Goal: Information Seeking & Learning: Check status

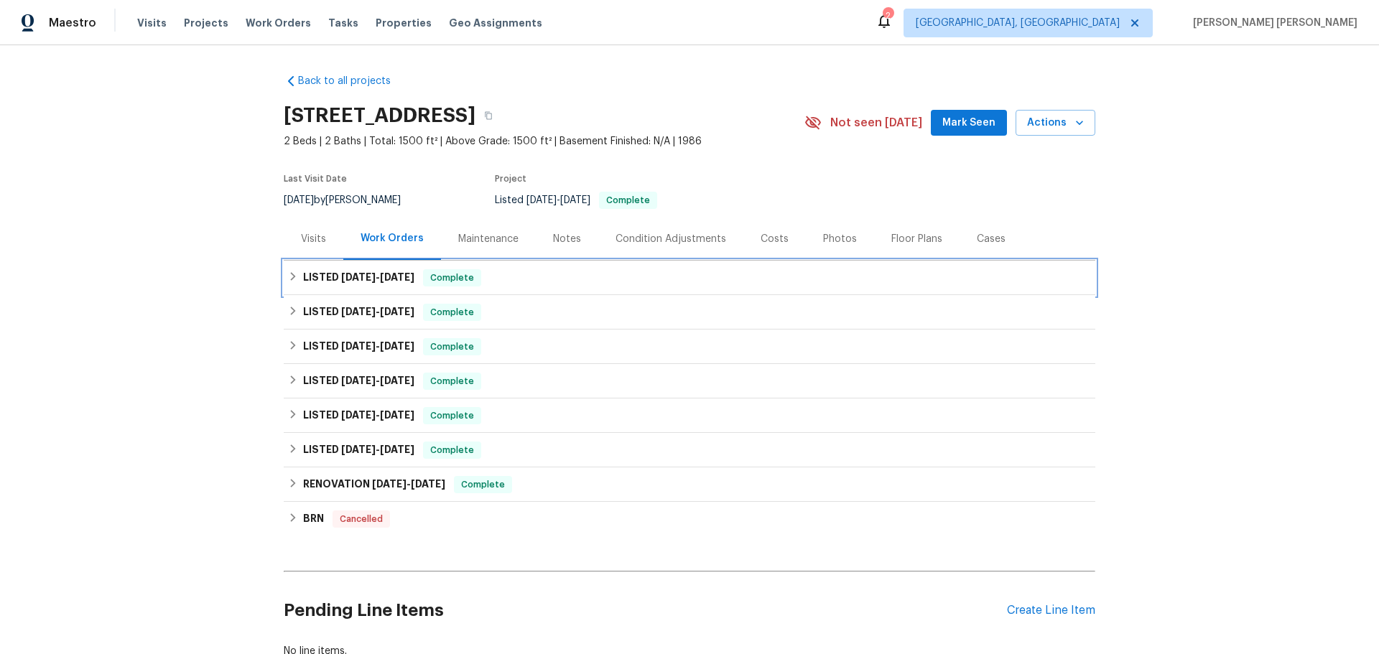
click at [288, 279] on icon at bounding box center [293, 276] width 10 height 10
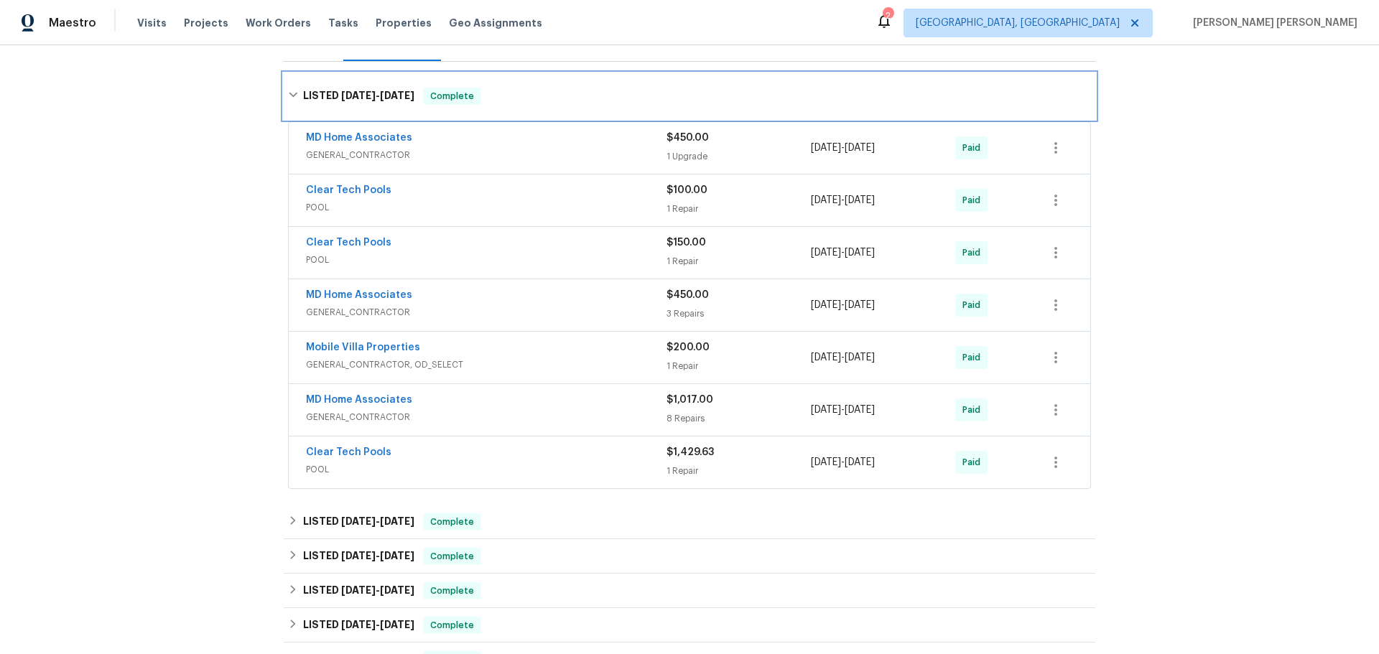
scroll to position [72, 0]
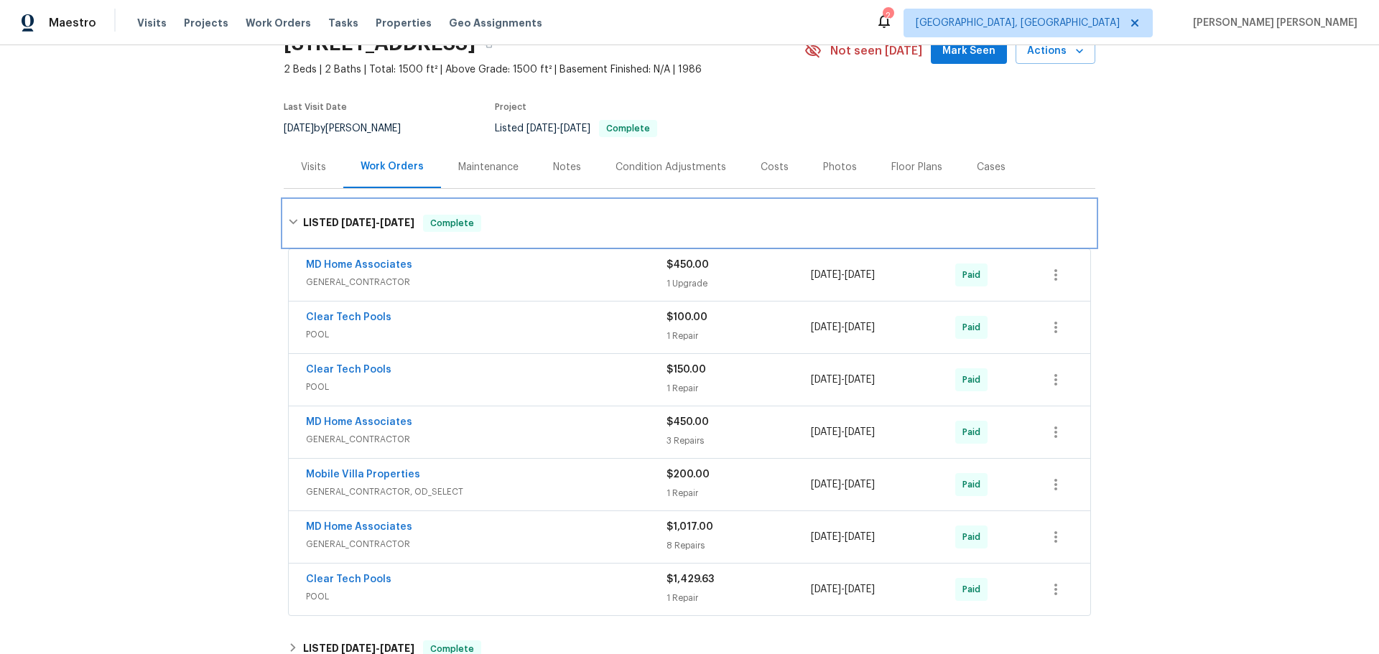
click at [290, 223] on icon at bounding box center [293, 222] width 10 height 10
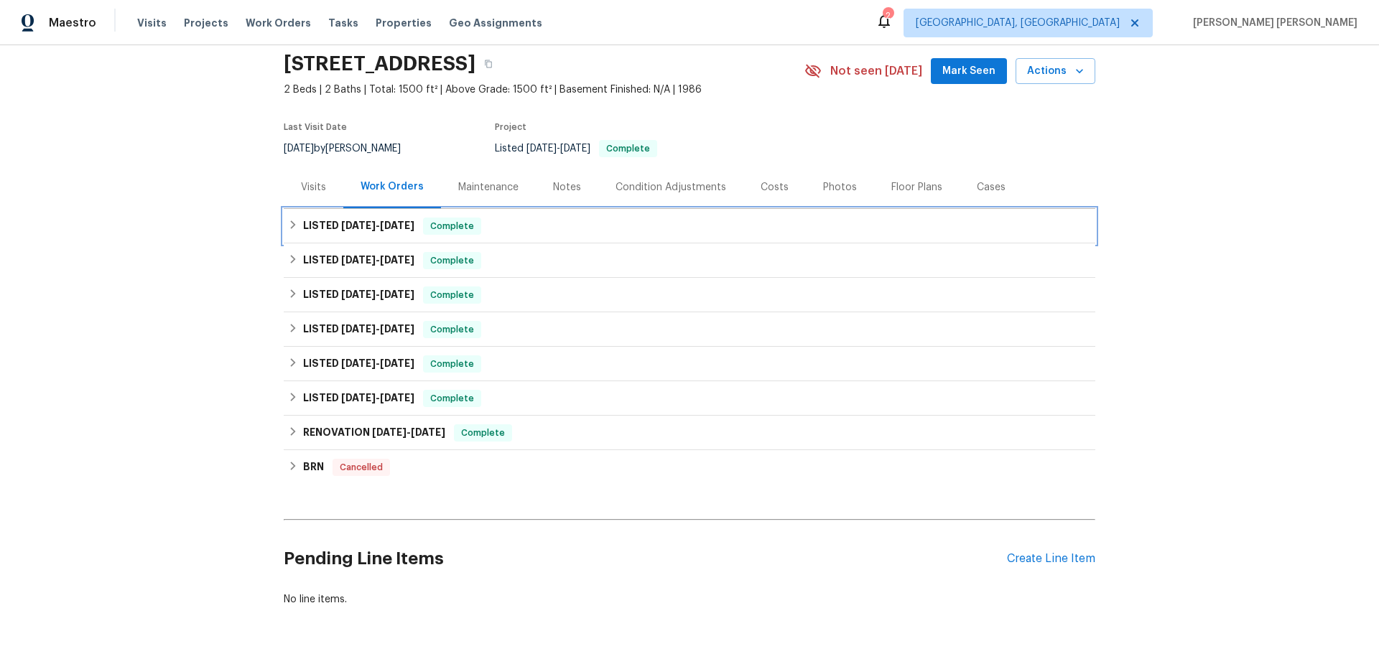
scroll to position [0, 0]
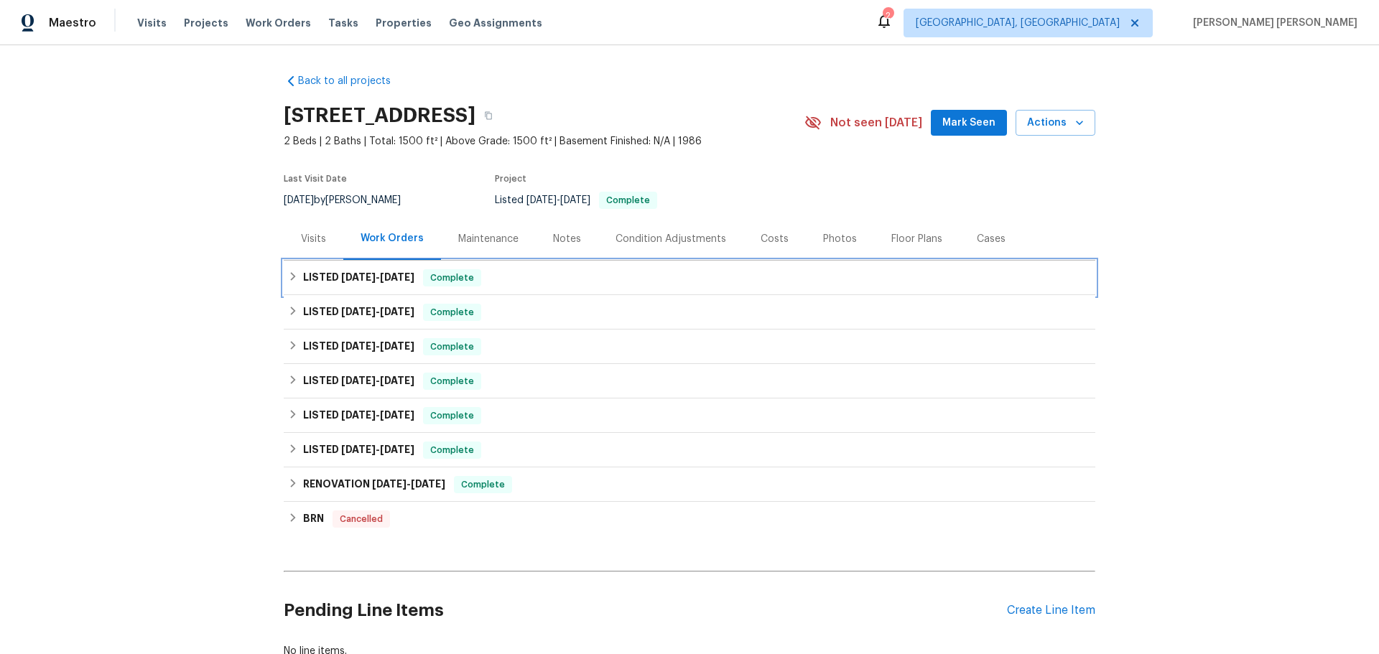
click at [291, 274] on icon at bounding box center [293, 276] width 5 height 9
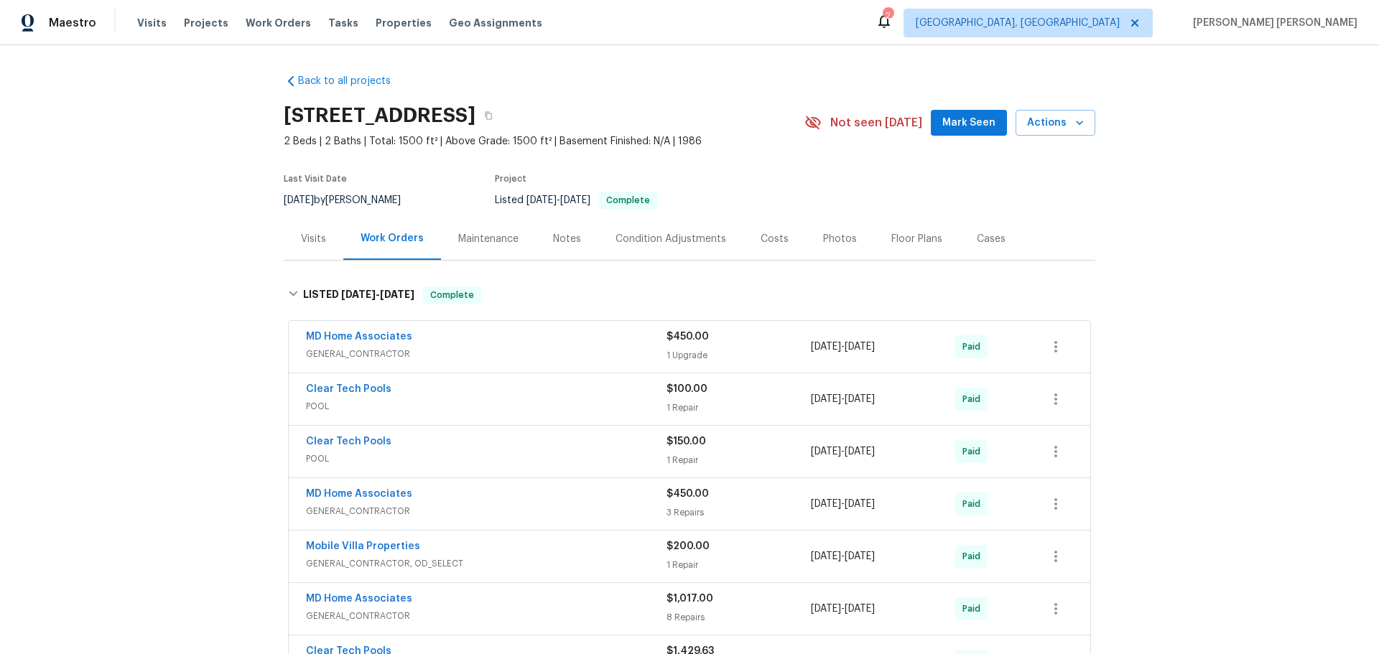
click at [863, 204] on section "[STREET_ADDRESS] 2 Beds | 2 Baths | Total: 1500 ft² | Above Grade: 1500 ft² | B…" at bounding box center [690, 157] width 812 height 121
click at [579, 245] on div "Notes" at bounding box center [567, 239] width 62 height 42
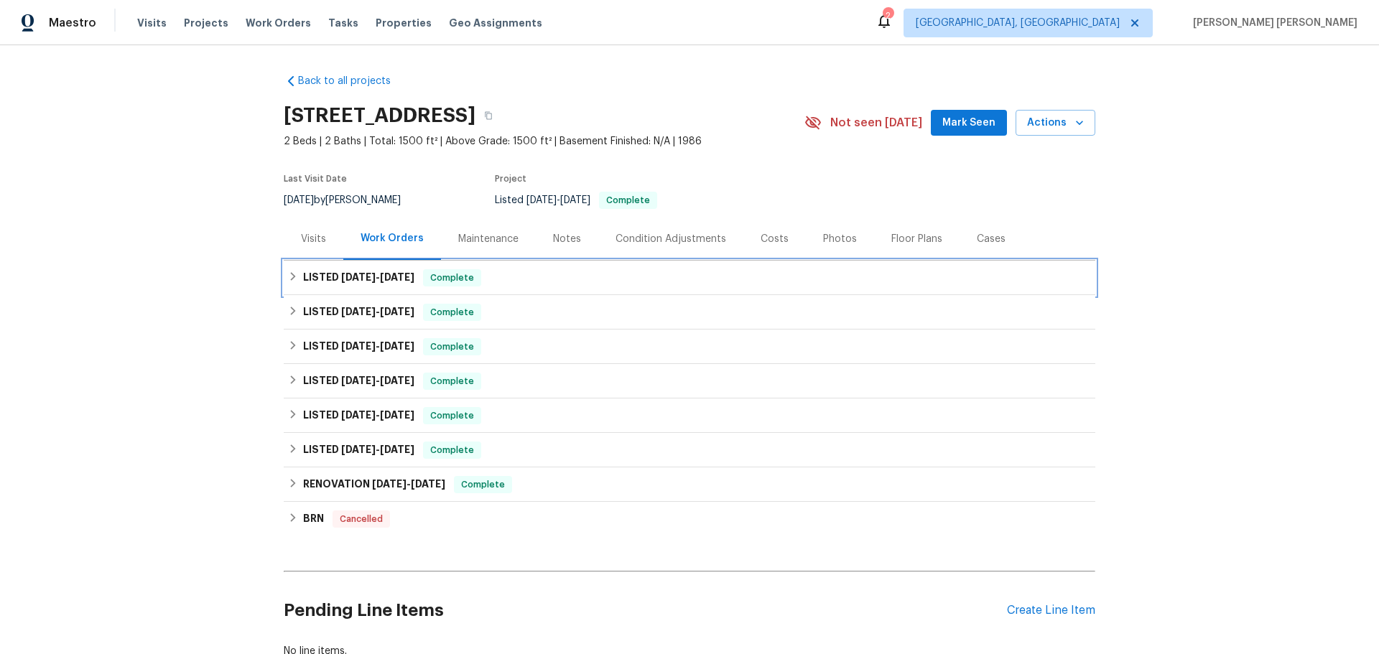
click at [291, 276] on icon at bounding box center [293, 276] width 5 height 9
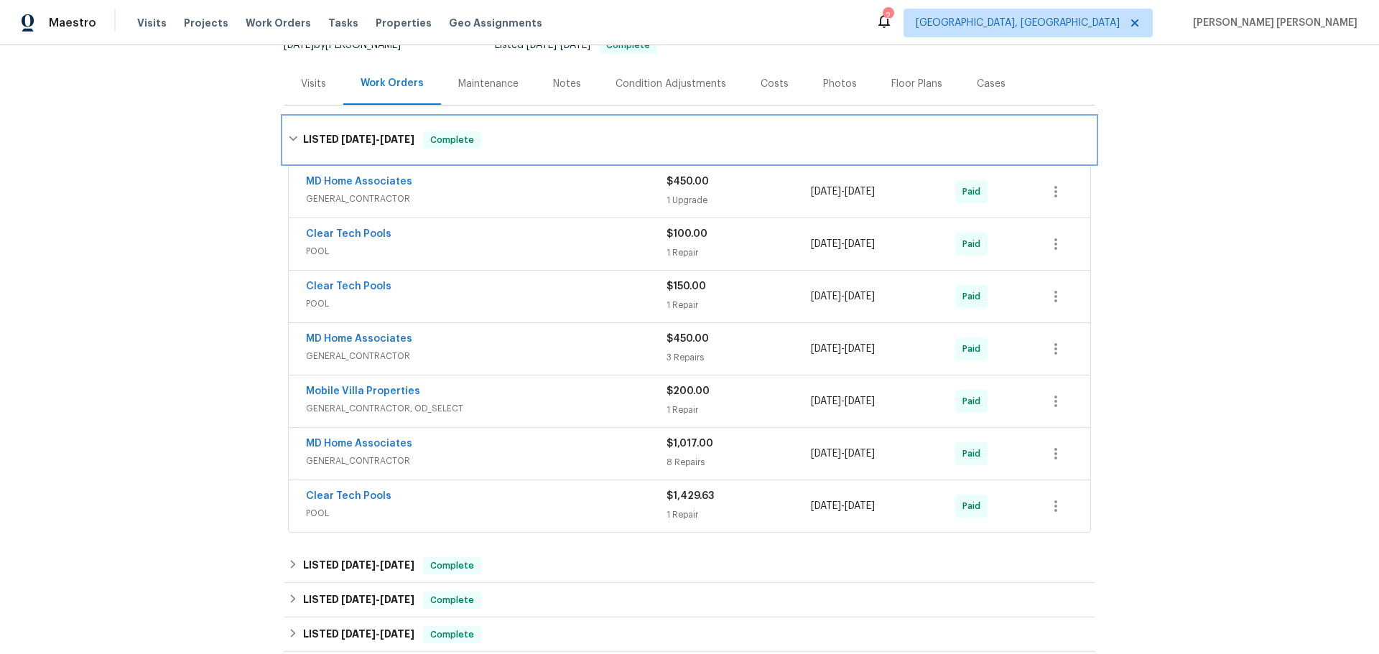
scroll to position [144, 0]
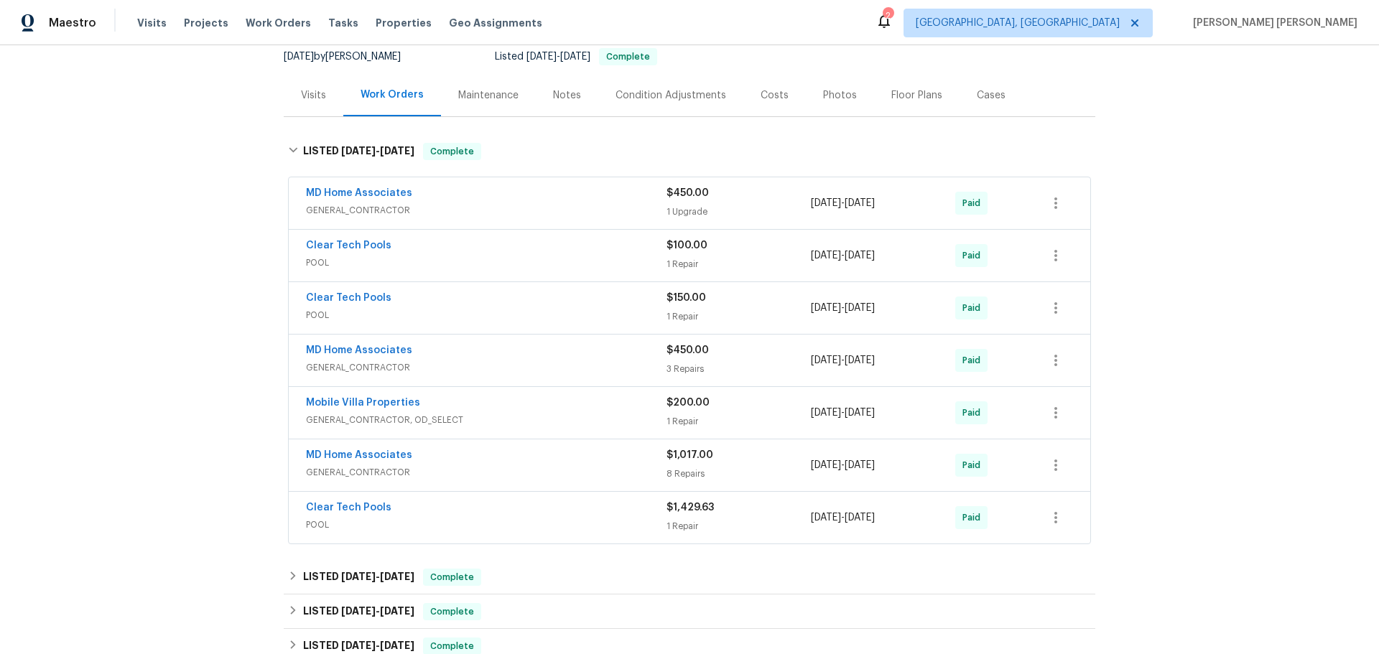
click at [485, 103] on div "Maintenance" at bounding box center [488, 95] width 95 height 42
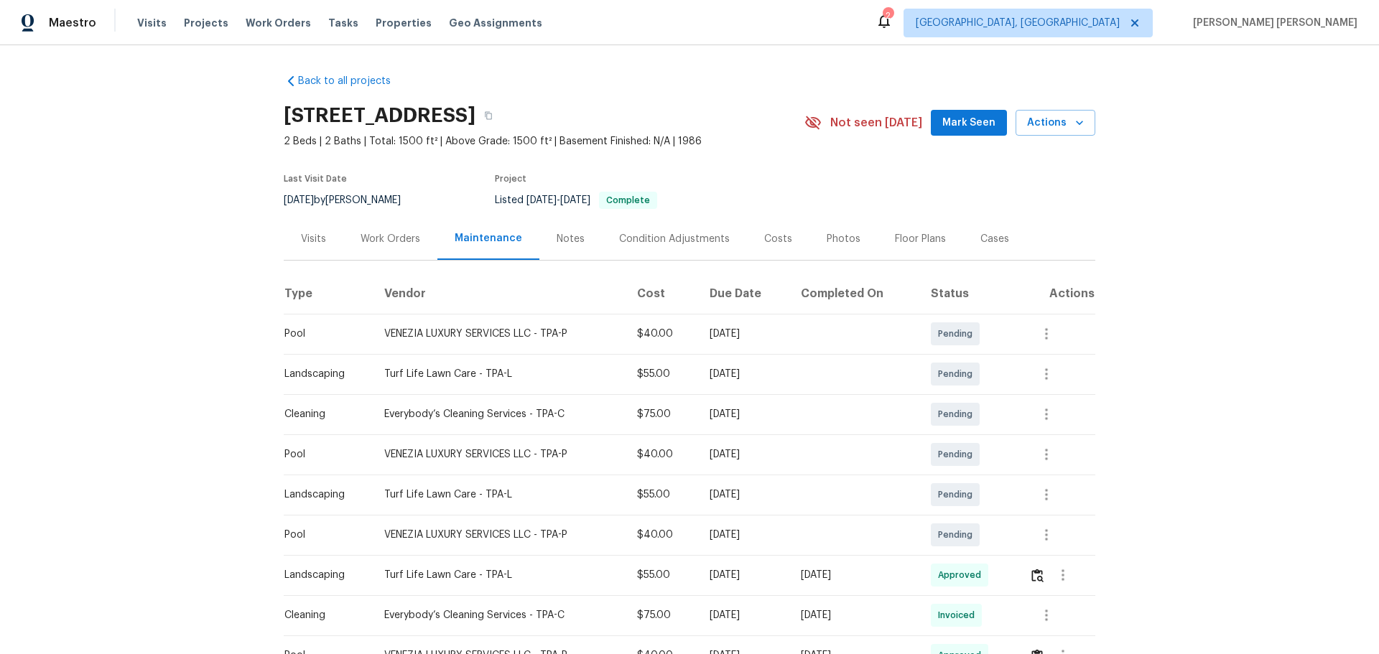
click at [398, 255] on div "Work Orders" at bounding box center [390, 239] width 94 height 42
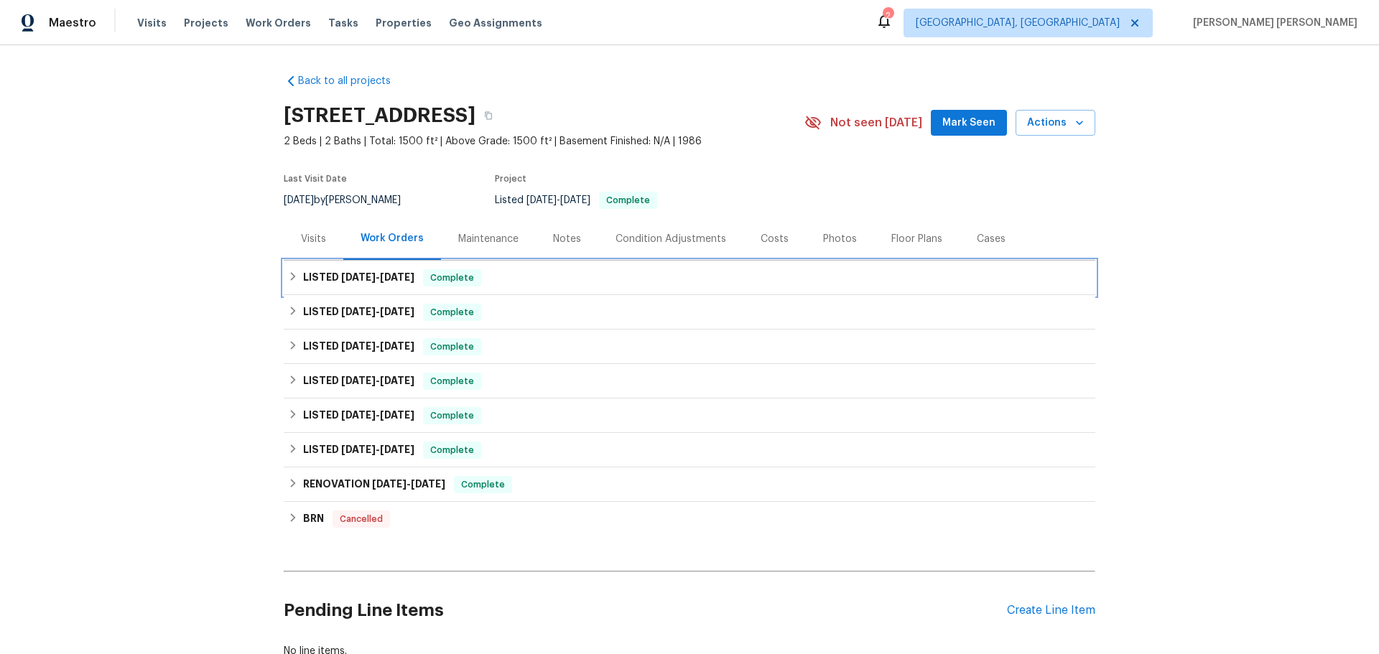
click at [288, 279] on icon at bounding box center [293, 276] width 10 height 10
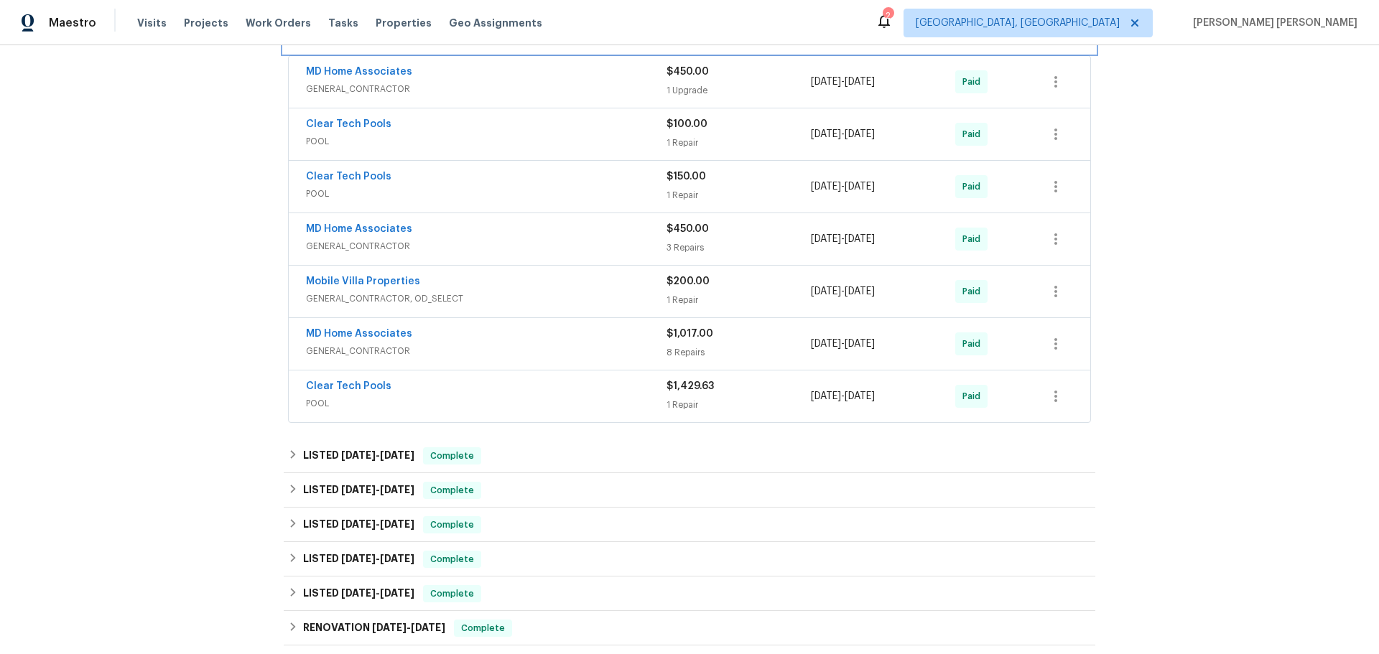
scroll to position [287, 0]
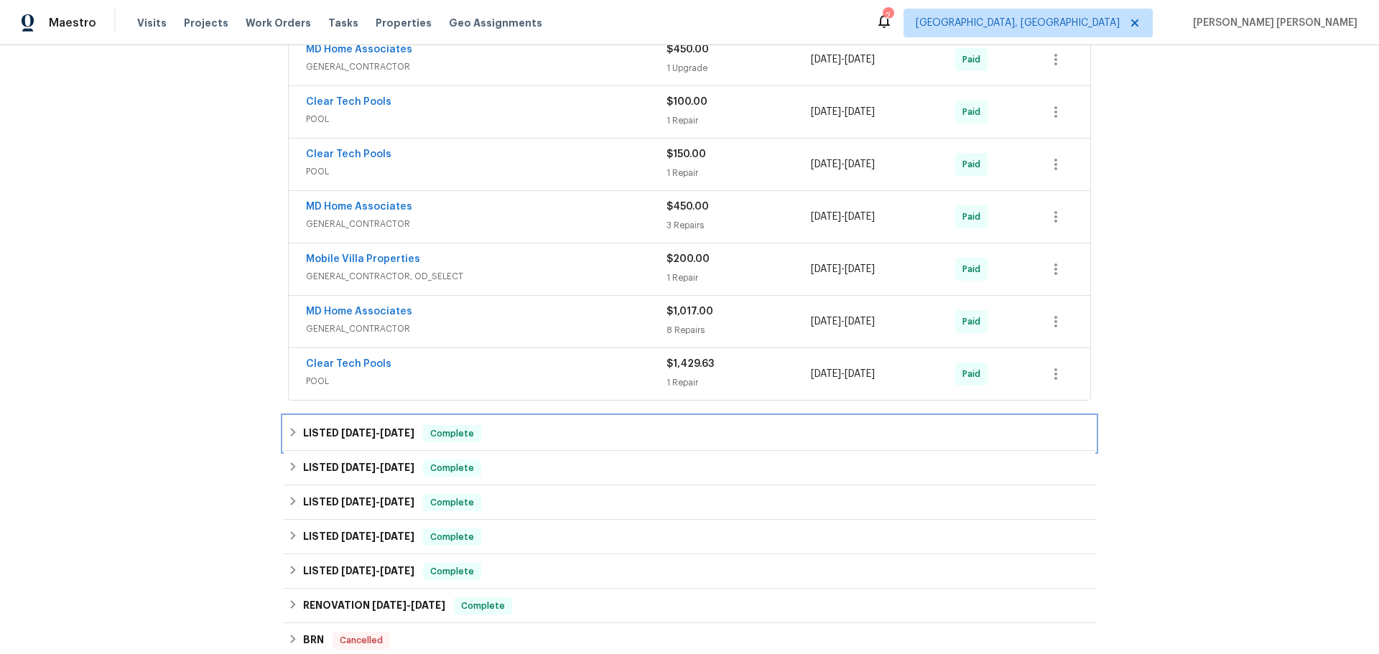
click at [284, 434] on div "LISTED 1/29/25 - 2/7/25 Complete" at bounding box center [690, 434] width 812 height 34
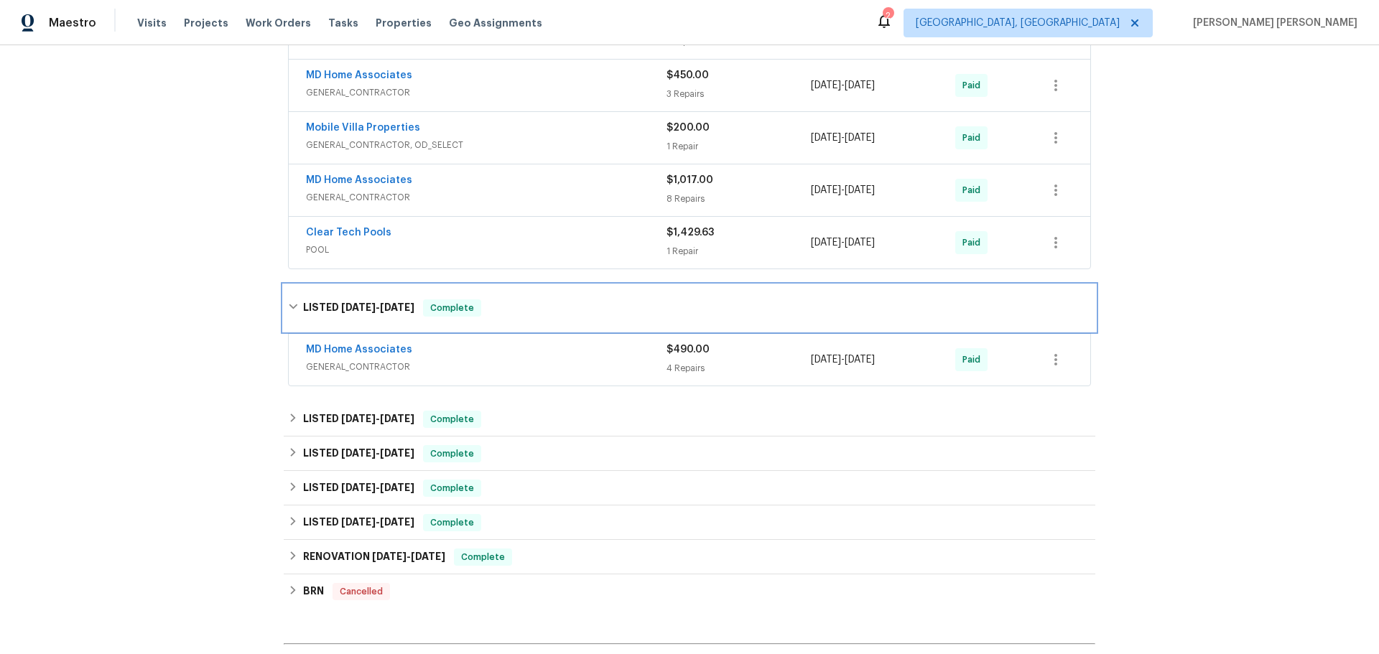
scroll to position [431, 0]
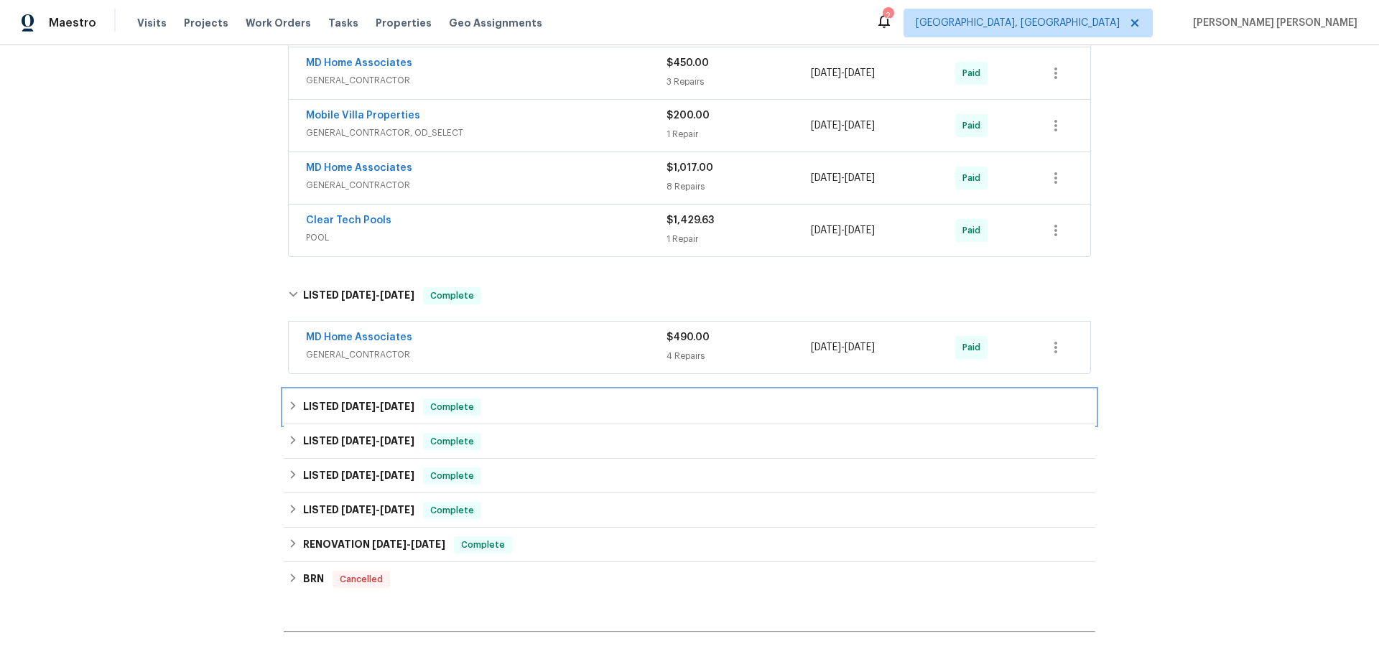
click at [284, 399] on div "LISTED 9/5/24 - 11/22/24 Complete" at bounding box center [690, 407] width 812 height 34
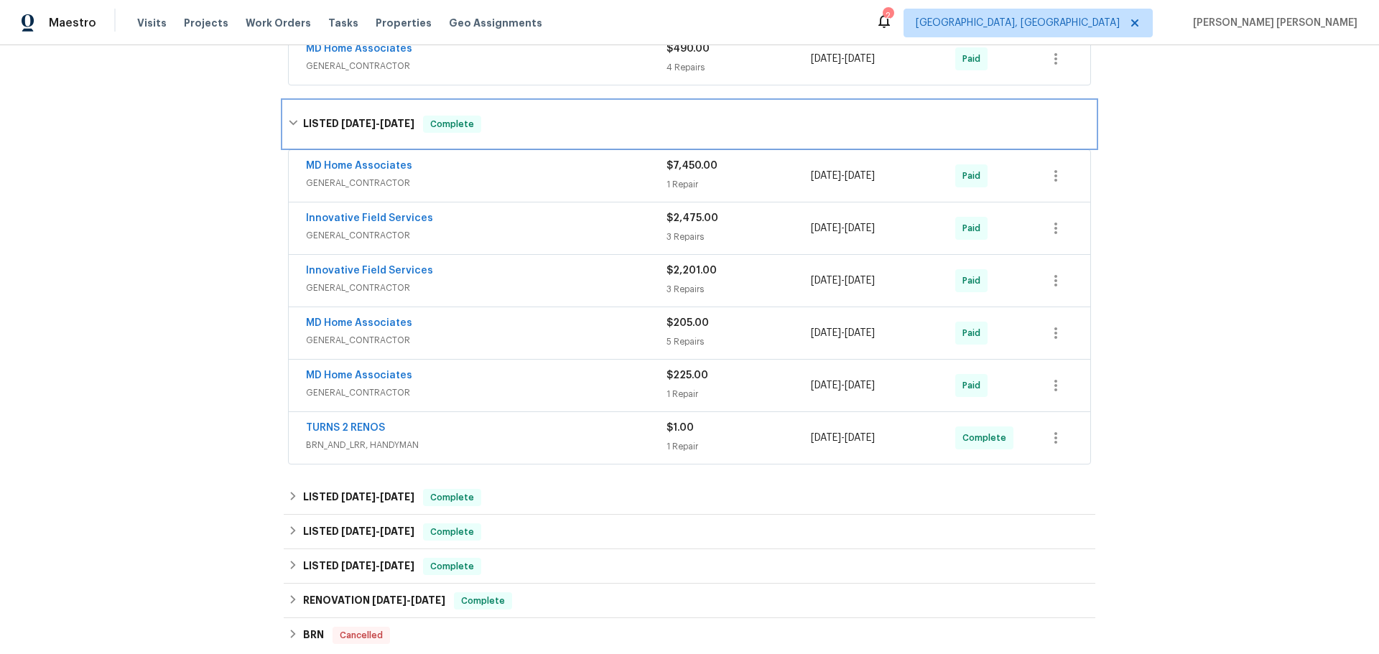
scroll to position [790, 0]
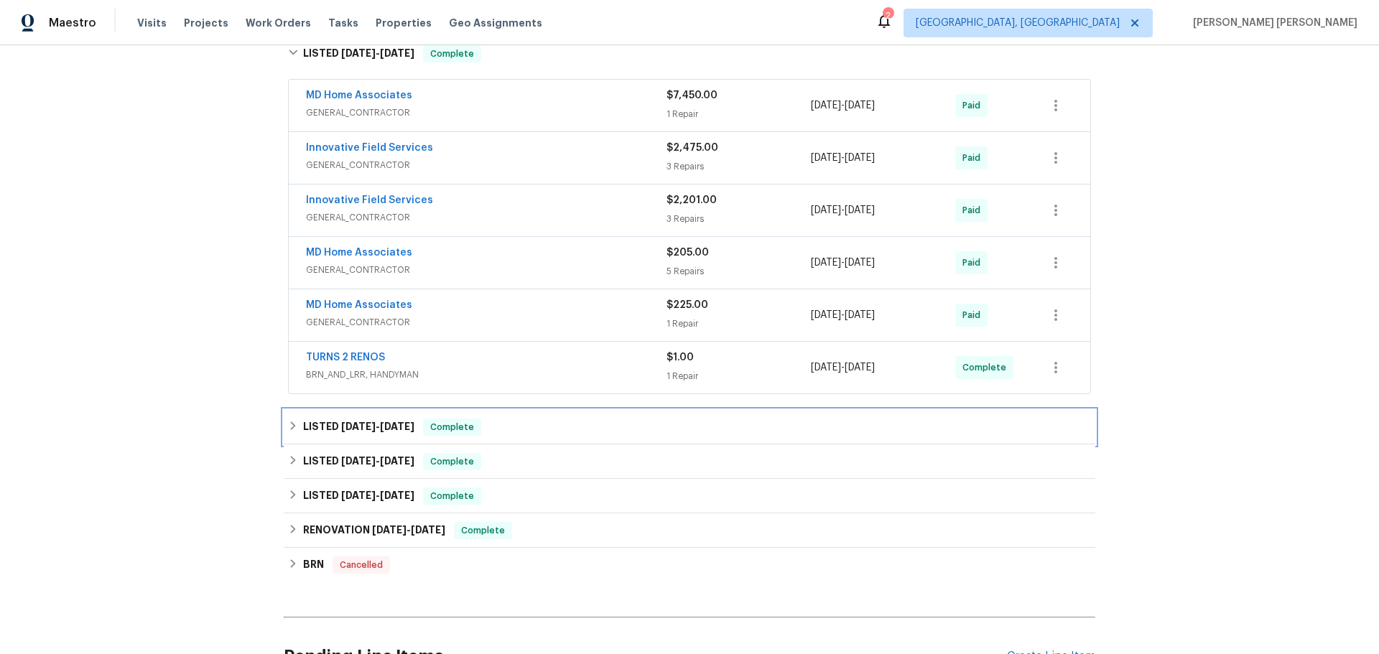
click at [288, 419] on div "LISTED 8/7/24 - 8/12/24 Complete" at bounding box center [689, 427] width 803 height 17
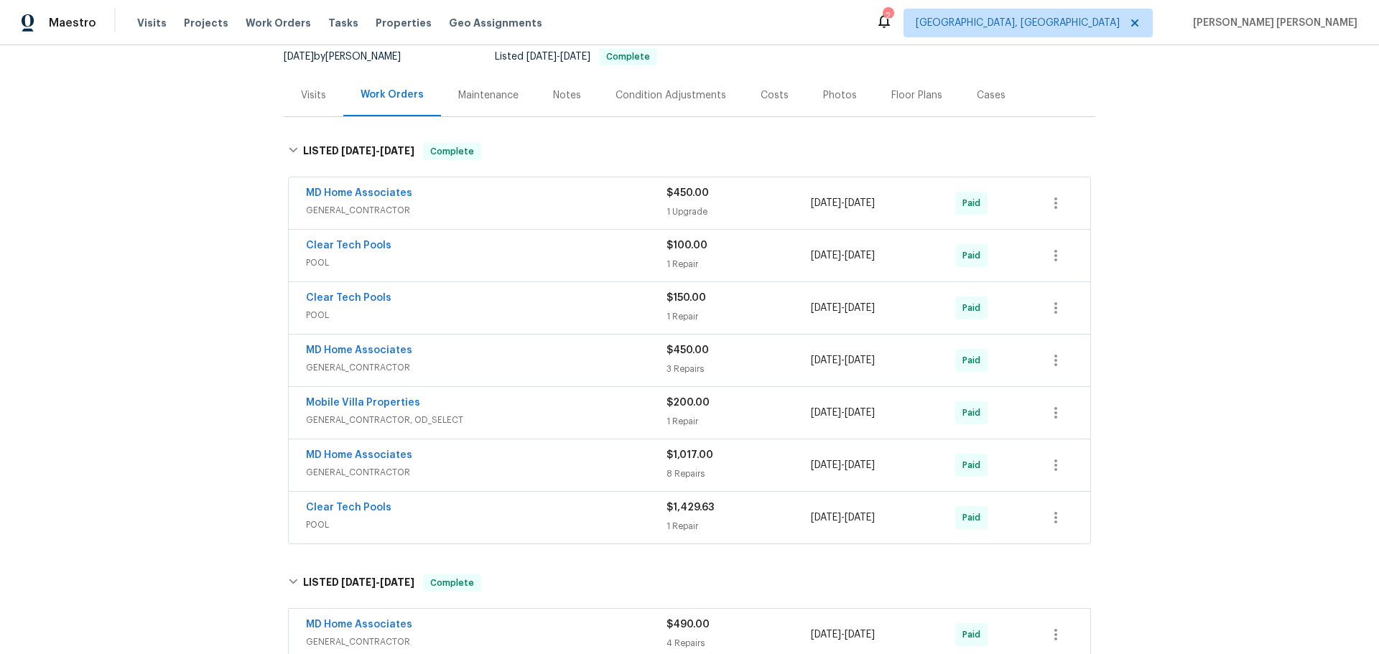
scroll to position [0, 0]
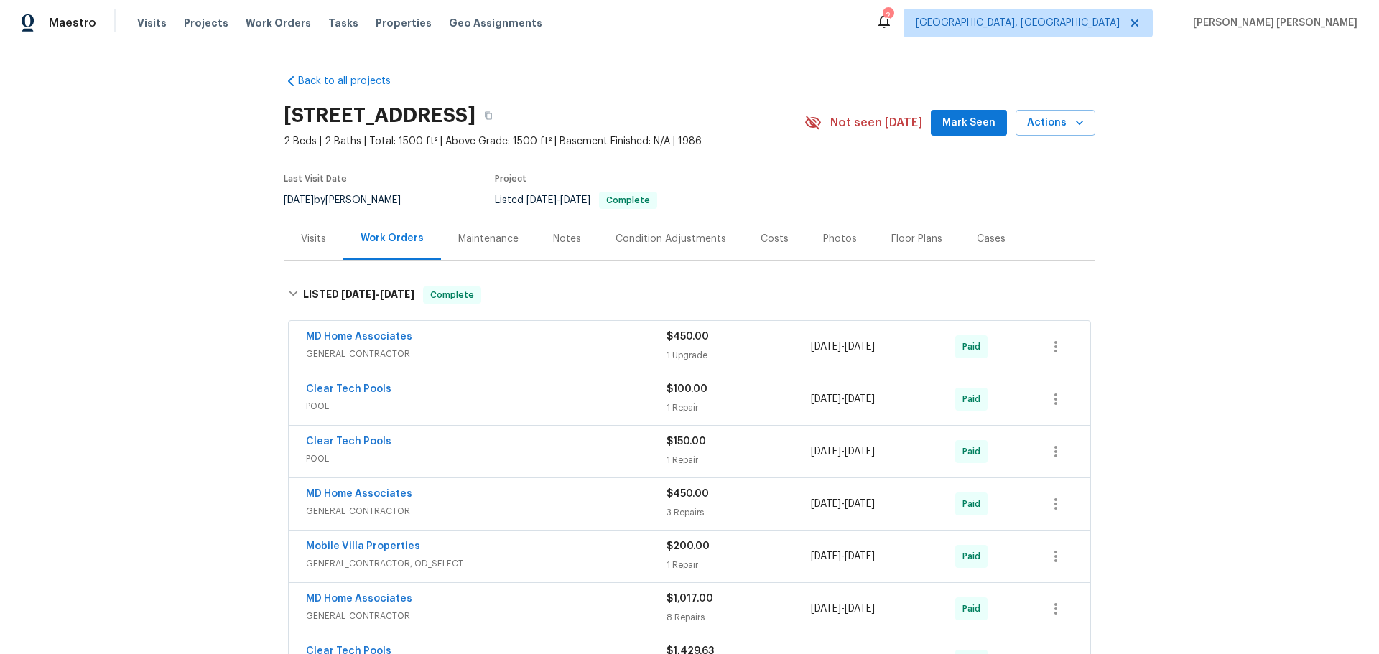
click at [301, 238] on div "Visits" at bounding box center [313, 239] width 25 height 14
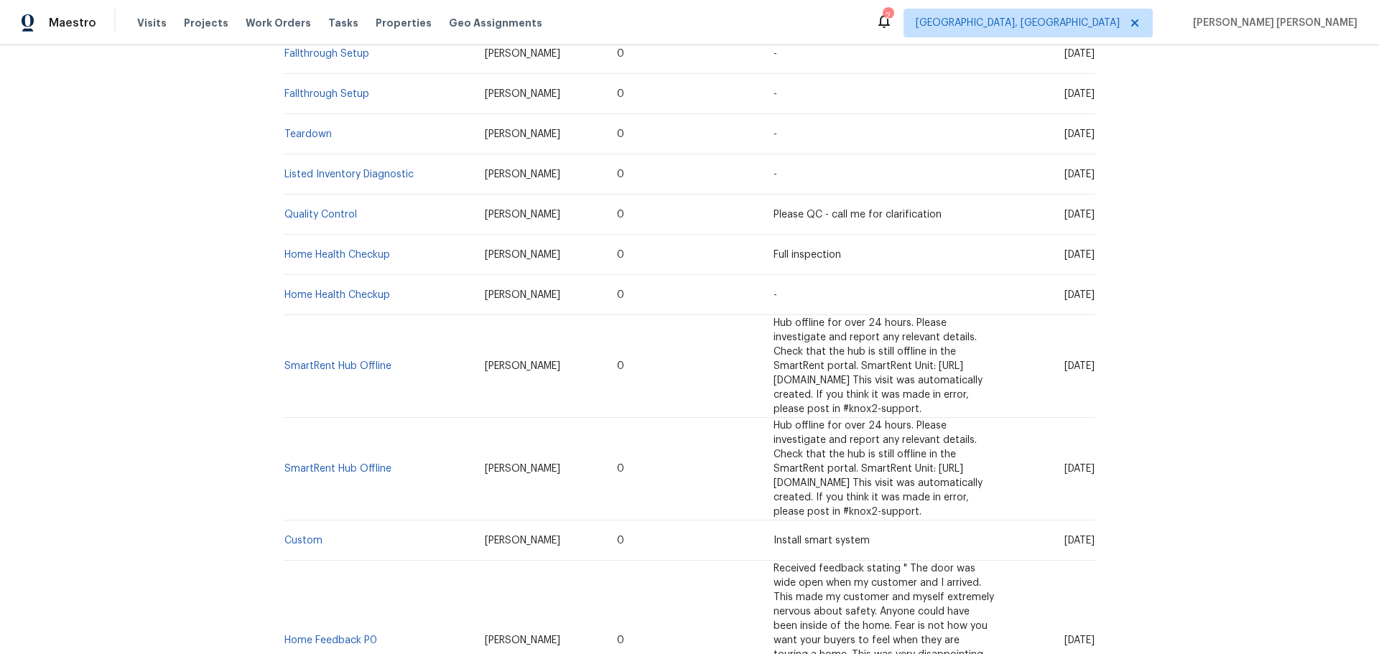
scroll to position [359, 0]
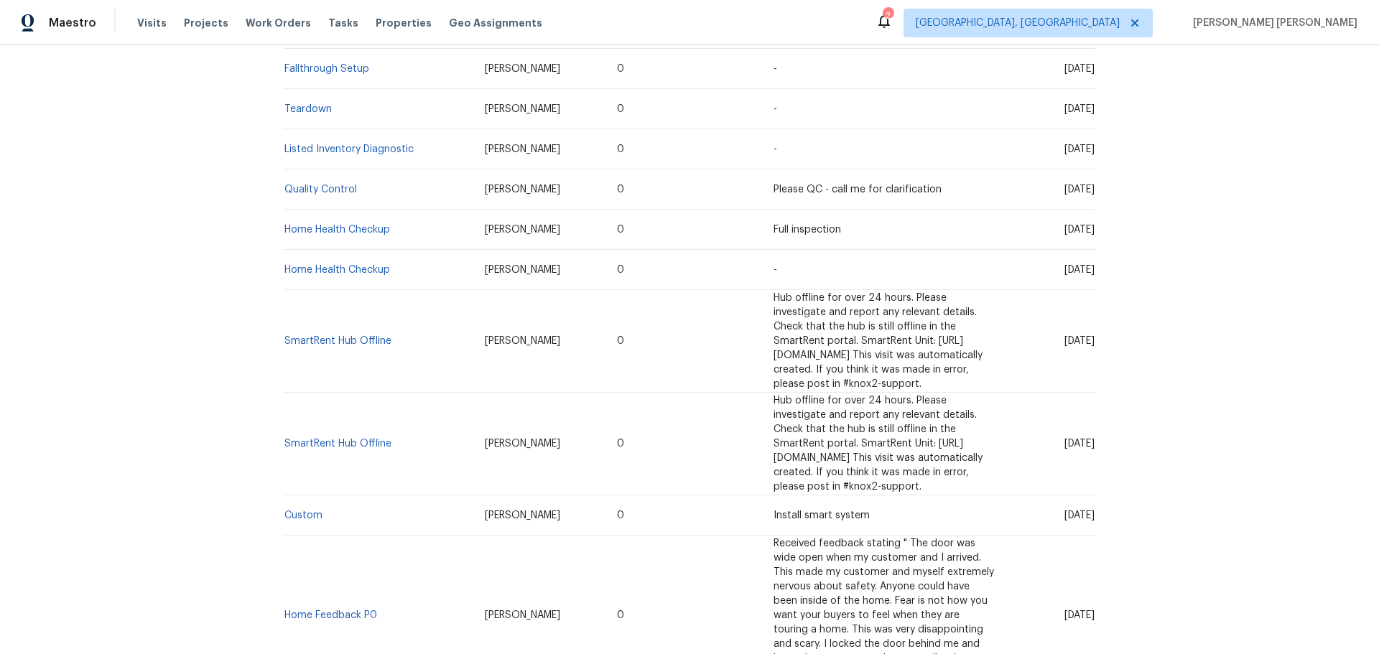
click at [773, 346] on span "Hub offline for over 24 hours. Please investigate and report any relevant detai…" at bounding box center [877, 341] width 209 height 96
click at [762, 334] on td "Hub offline for over 24 hours. Please investigate and report any relevant detai…" at bounding box center [883, 341] width 243 height 103
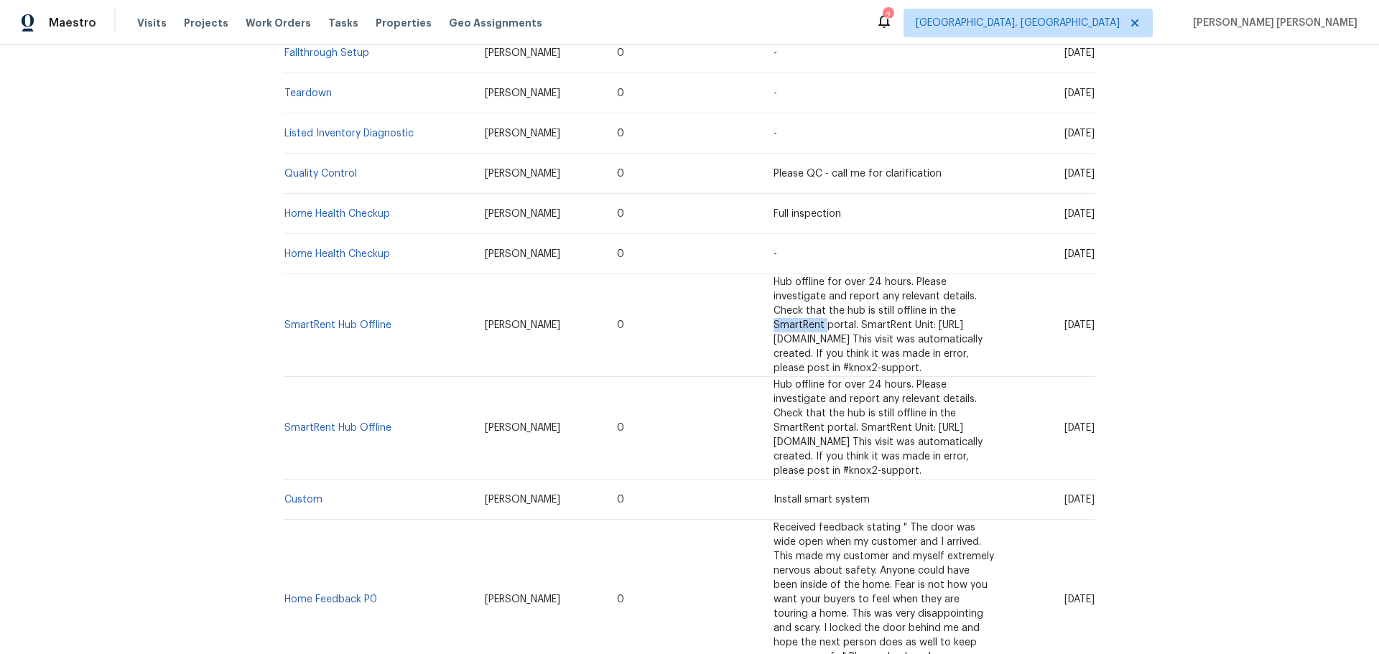
scroll to position [503, 0]
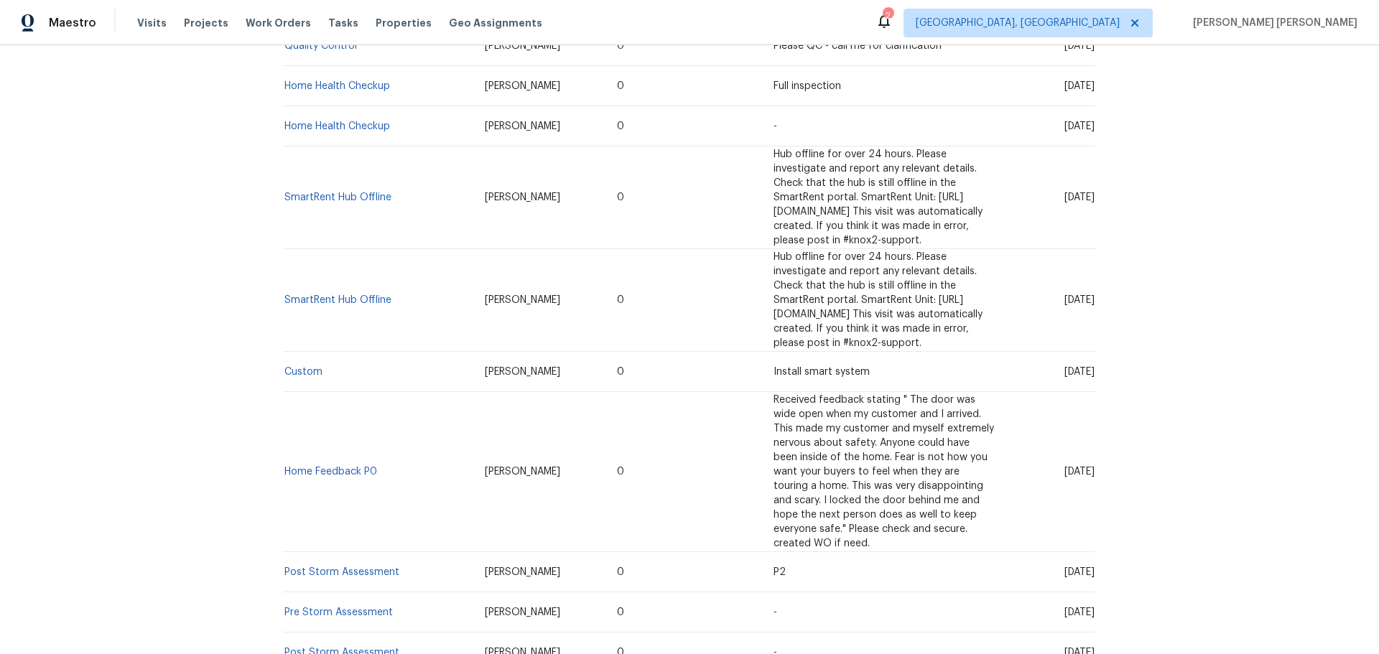
click at [605, 307] on td "0" at bounding box center [683, 300] width 157 height 103
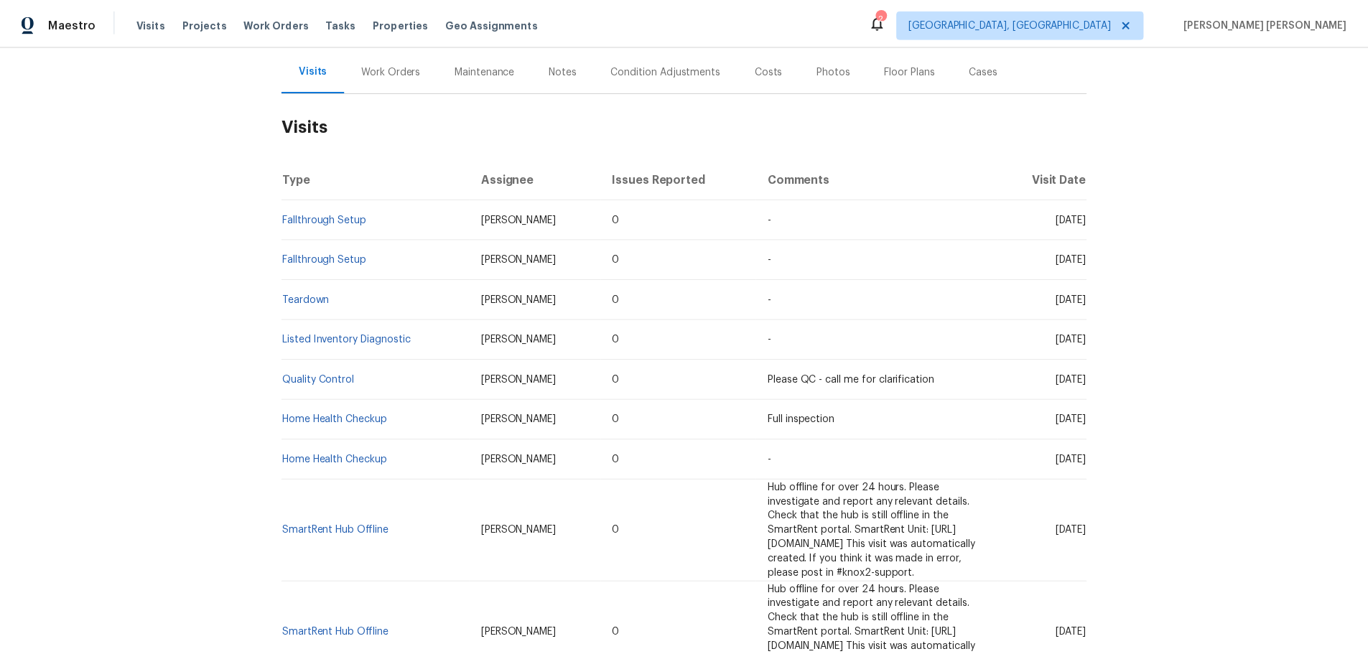
scroll to position [0, 0]
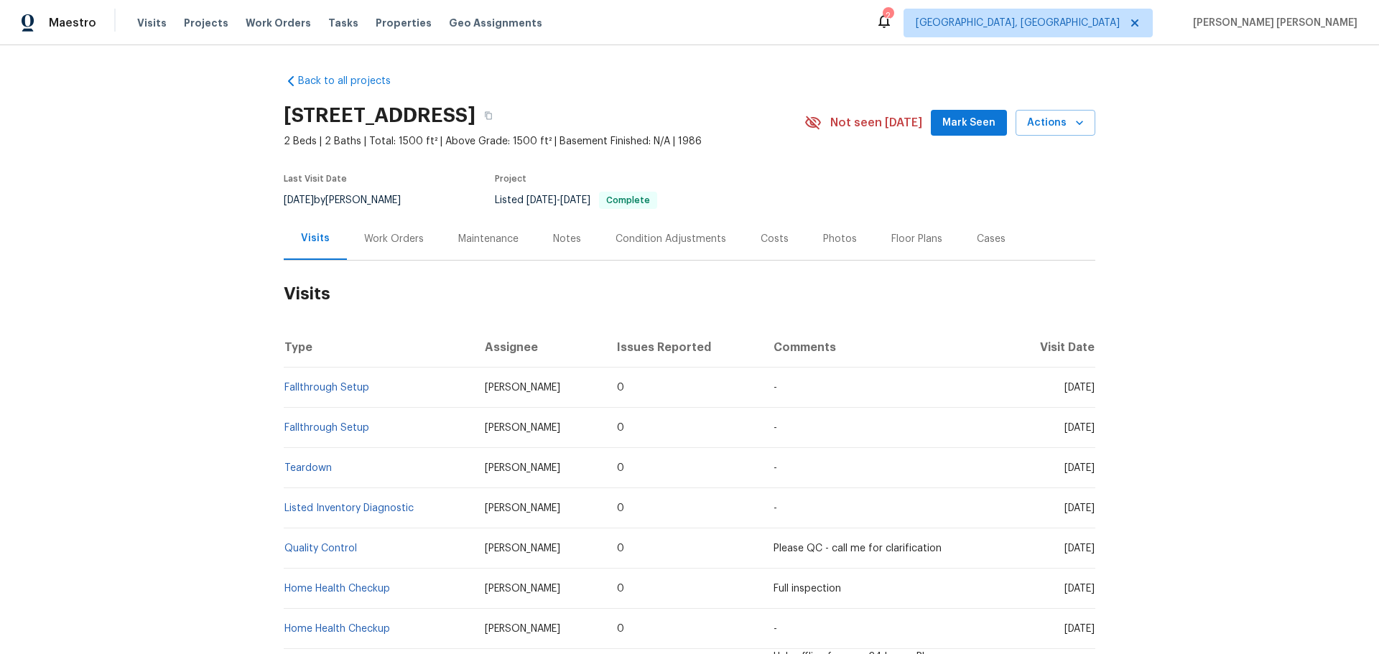
click at [567, 241] on div "Notes" at bounding box center [567, 239] width 28 height 14
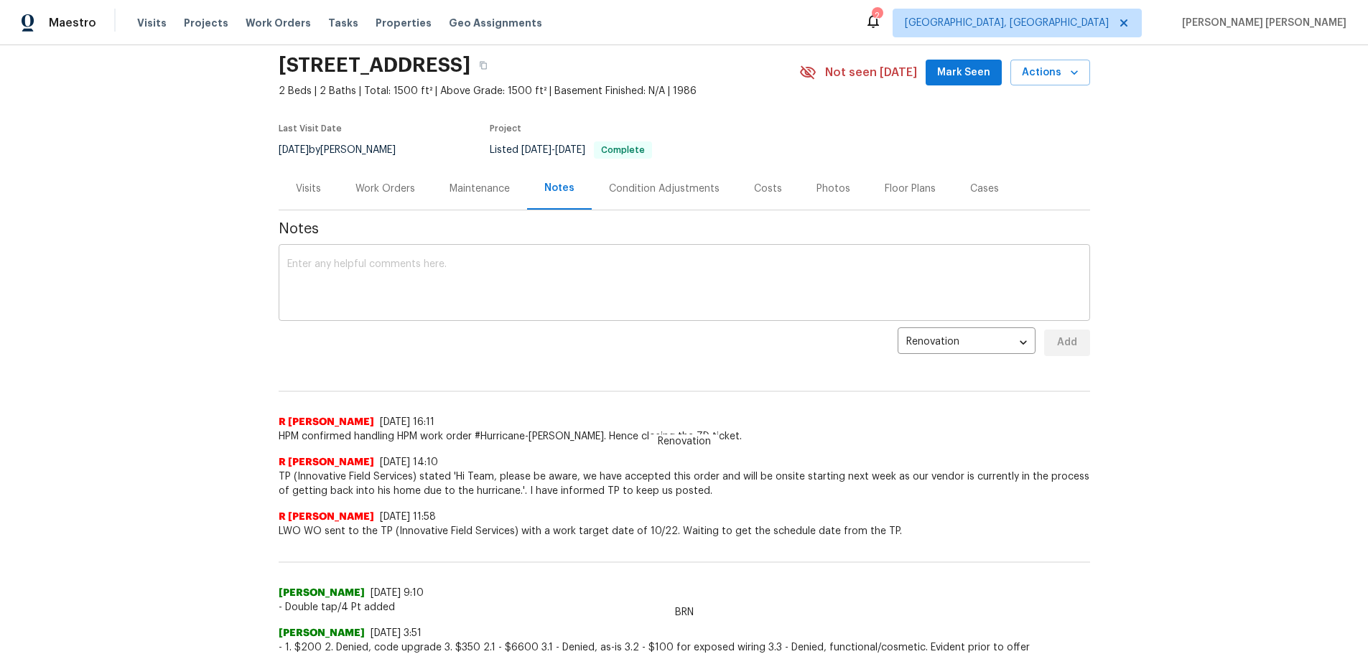
scroll to position [215, 0]
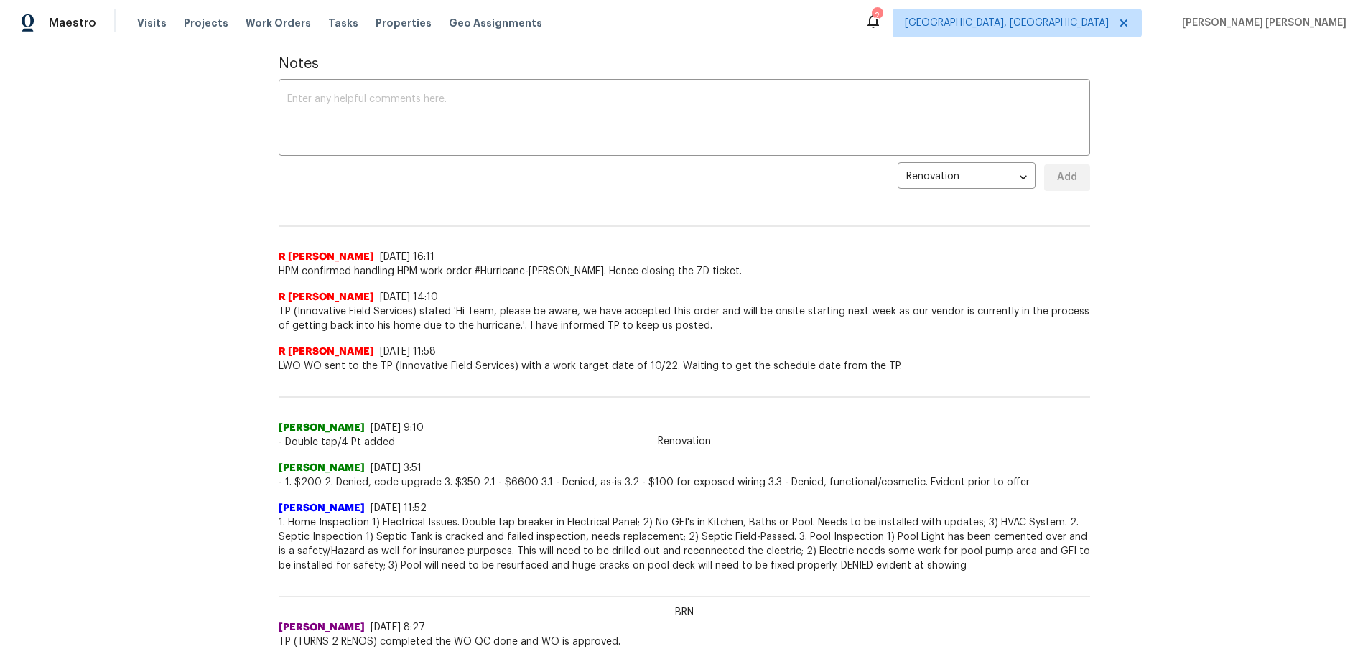
drag, startPoint x: 526, startPoint y: 314, endPoint x: 572, endPoint y: 334, distance: 50.2
click at [484, 332] on span "TP (Innovative Field Services) stated 'Hi Team, please be aware, we have accept…" at bounding box center [685, 319] width 812 height 29
click at [459, 331] on span "TP (Innovative Field Services) stated 'Hi Team, please be aware, we have accept…" at bounding box center [685, 319] width 812 height 29
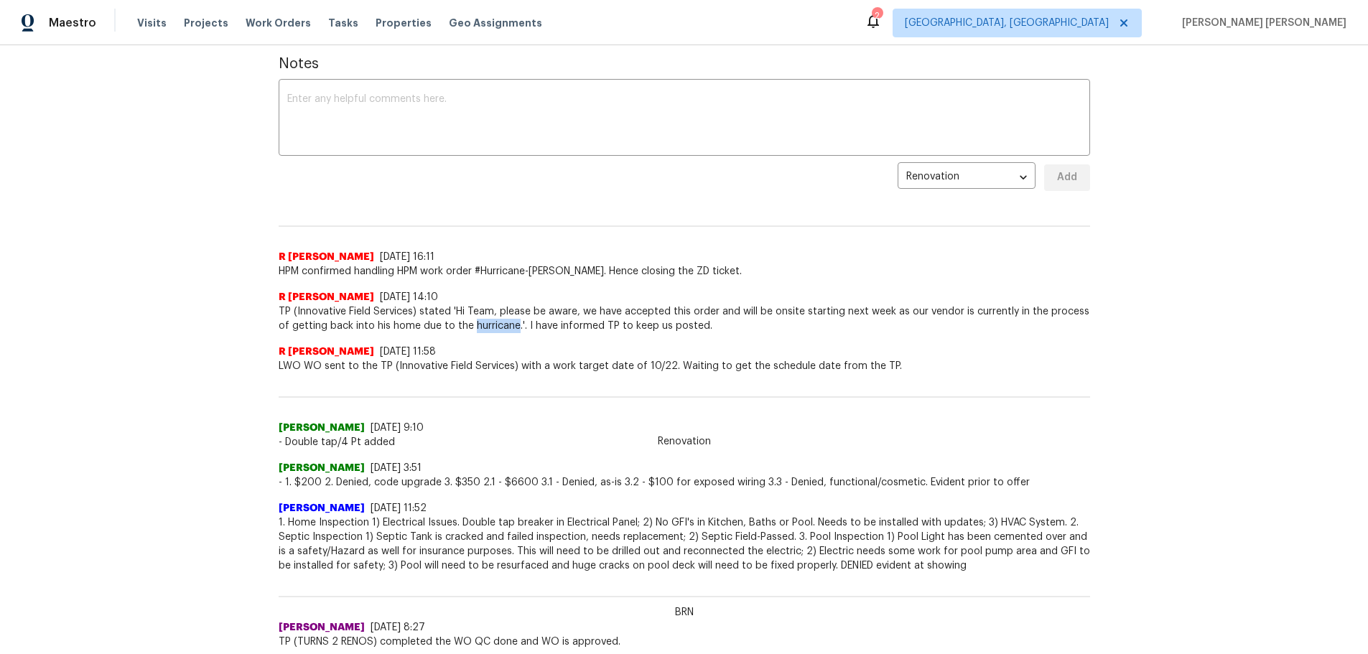
click at [466, 330] on span "TP (Innovative Field Services) stated 'Hi Team, please be aware, we have accept…" at bounding box center [685, 319] width 812 height 29
drag, startPoint x: 360, startPoint y: 296, endPoint x: 432, endPoint y: 299, distance: 72.6
click at [432, 299] on div "R Yogesh Kannan 10/16/24, 14:10" at bounding box center [685, 297] width 812 height 14
drag, startPoint x: 452, startPoint y: 328, endPoint x: 495, endPoint y: 325, distance: 43.2
click at [495, 325] on span "TP (Innovative Field Services) stated 'Hi Team, please be aware, we have accept…" at bounding box center [685, 319] width 812 height 29
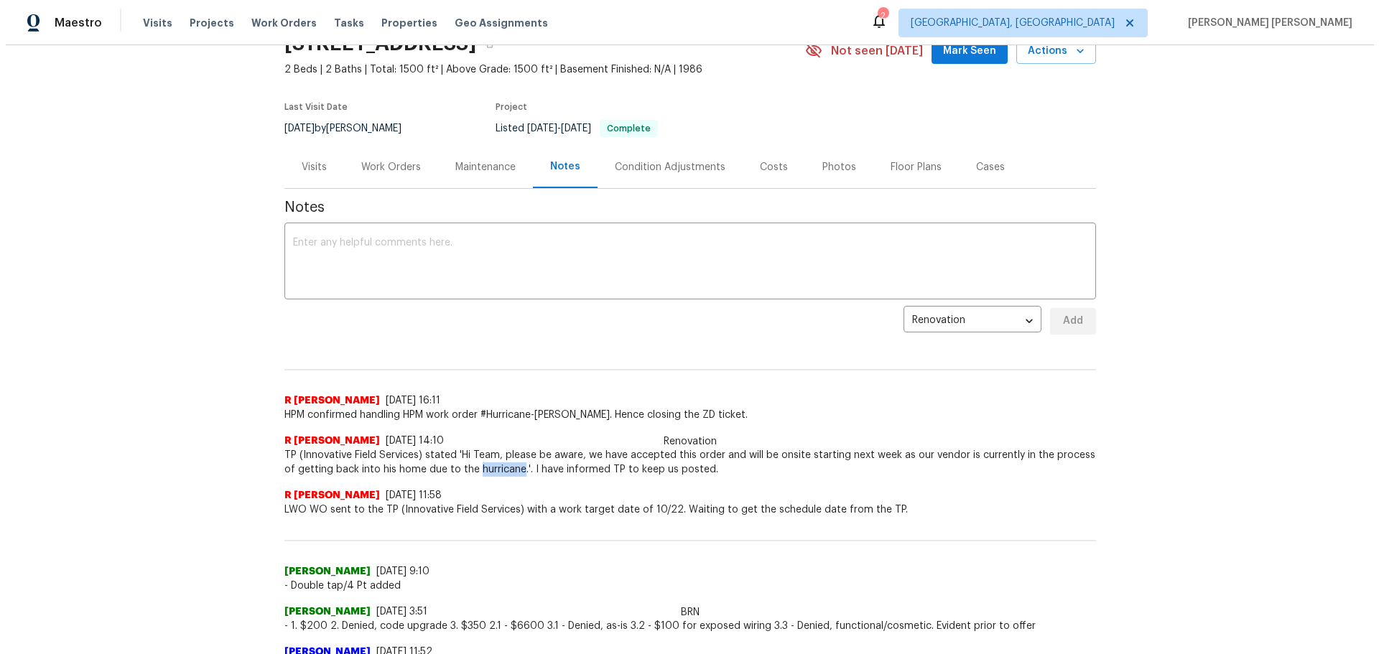
scroll to position [0, 0]
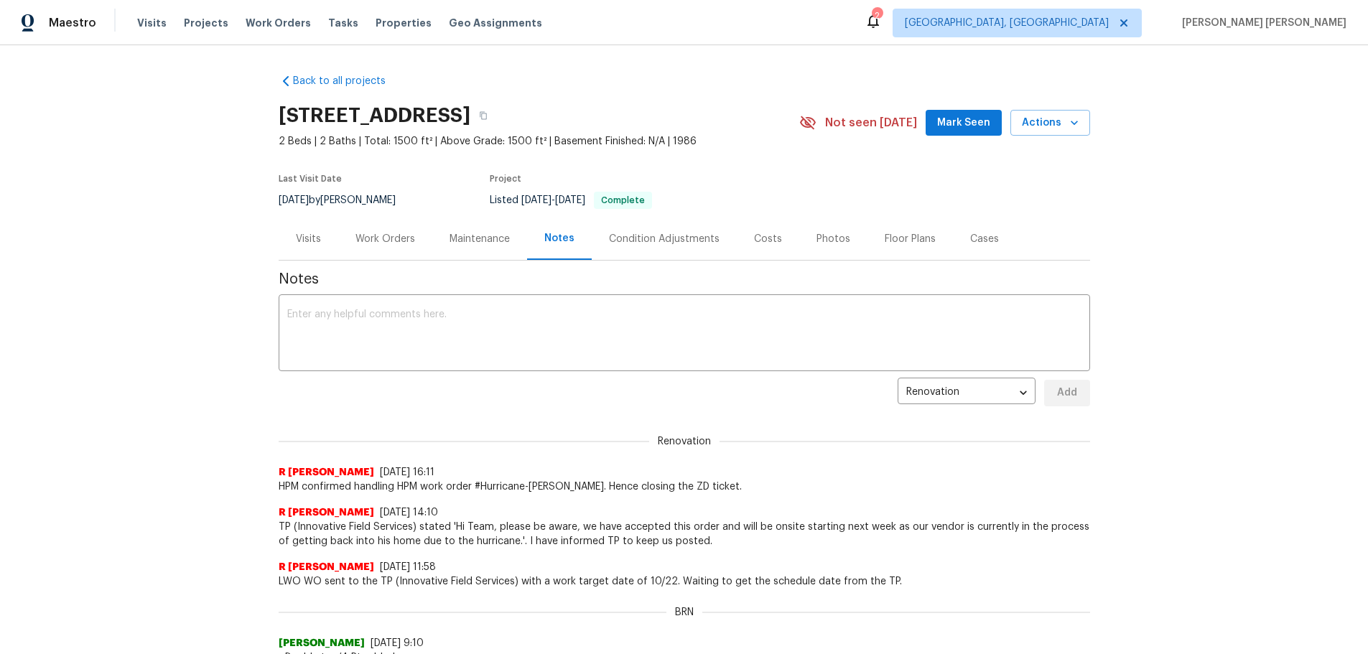
click at [487, 233] on div "Maintenance" at bounding box center [480, 239] width 60 height 14
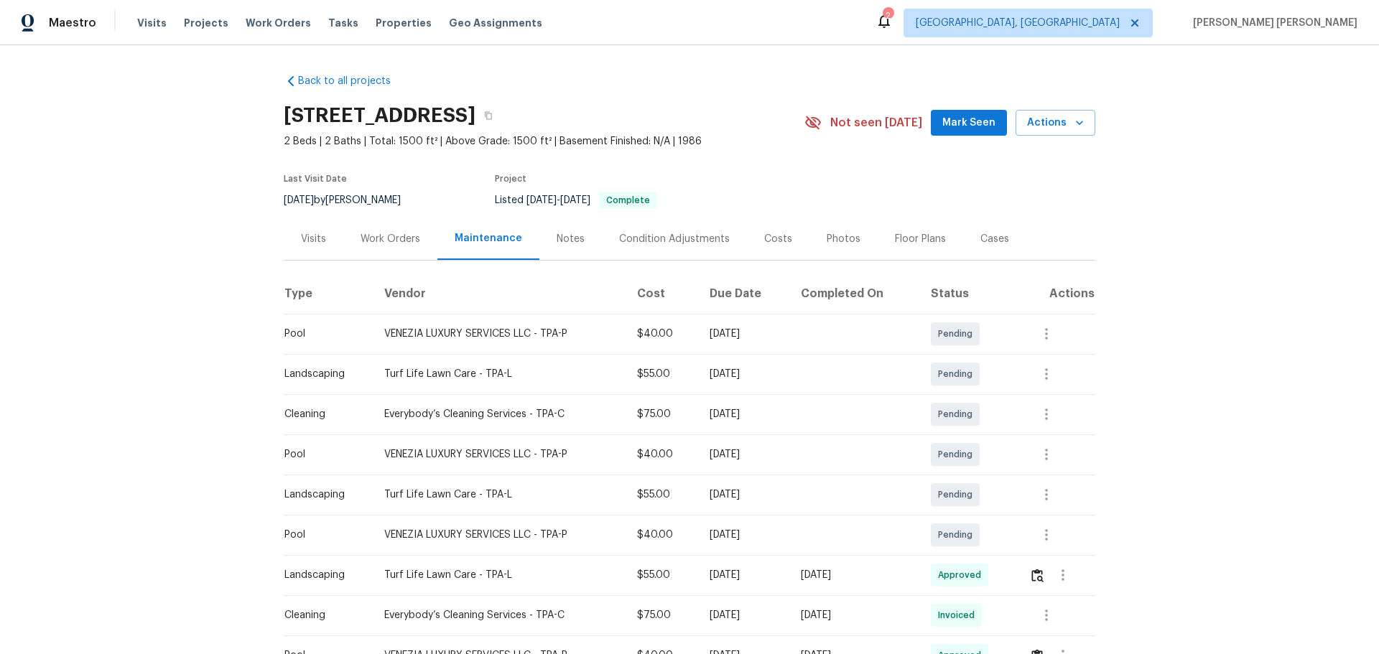
click at [372, 241] on div "Work Orders" at bounding box center [391, 239] width 60 height 14
